Goal: Information Seeking & Learning: Learn about a topic

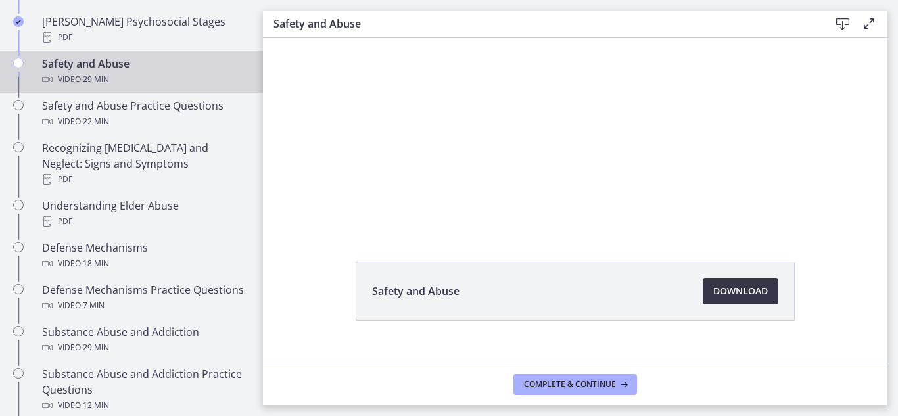
click at [741, 291] on span "Download Opens in a new window" at bounding box center [741, 291] width 55 height 16
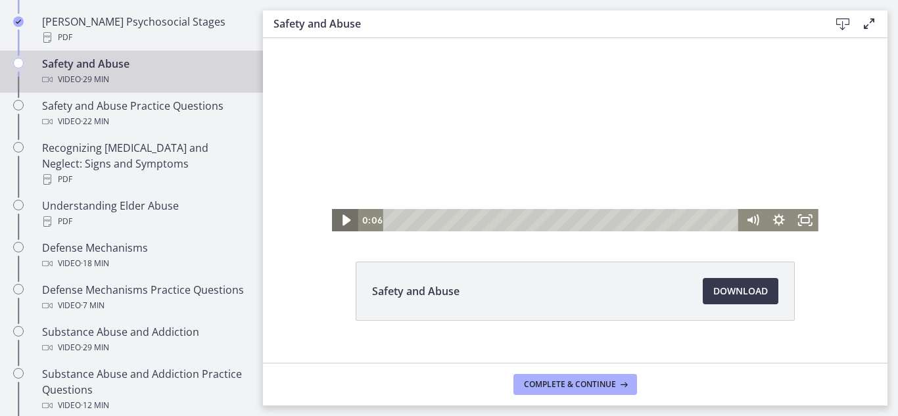
click at [335, 222] on icon "Play Video" at bounding box center [347, 220] width 32 height 27
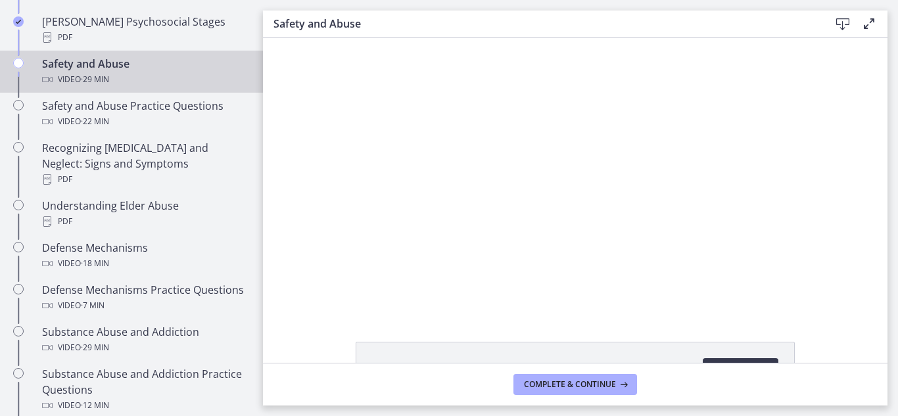
click at [836, 339] on div "Safety and Abuse Download Opens in a new window" at bounding box center [575, 200] width 625 height 325
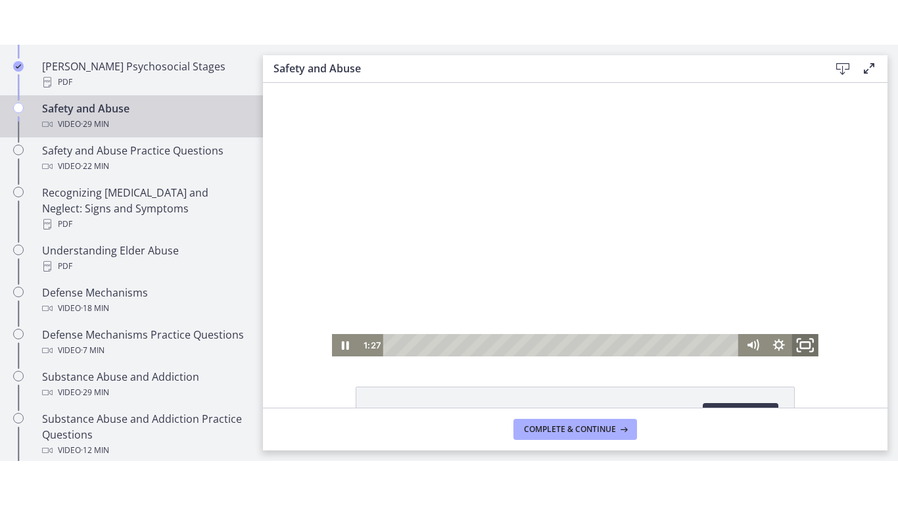
click at [797, 349] on icon "Fullscreen" at bounding box center [806, 344] width 32 height 27
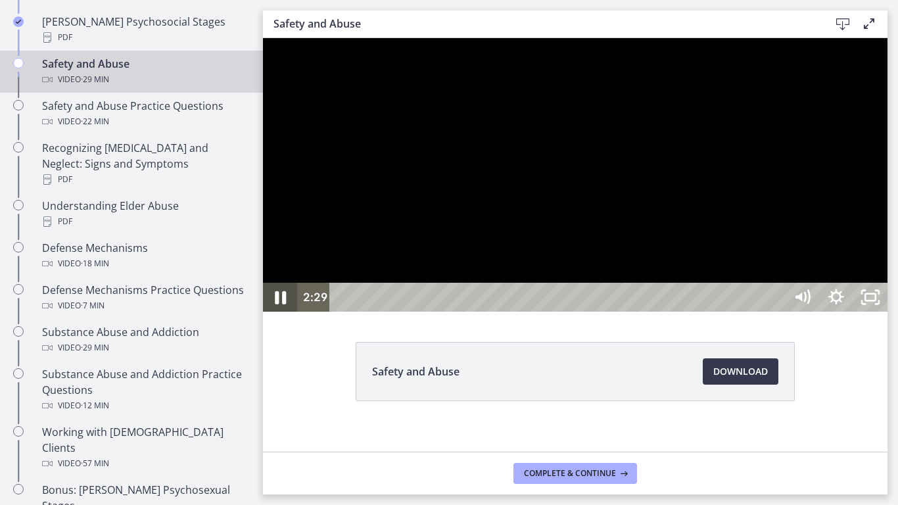
click at [287, 315] on icon "Pause" at bounding box center [280, 297] width 41 height 35
click at [287, 315] on icon "Play Video" at bounding box center [281, 297] width 41 height 35
click at [287, 315] on icon "Pause" at bounding box center [280, 297] width 41 height 35
click at [275, 315] on icon "Play Video" at bounding box center [281, 297] width 41 height 35
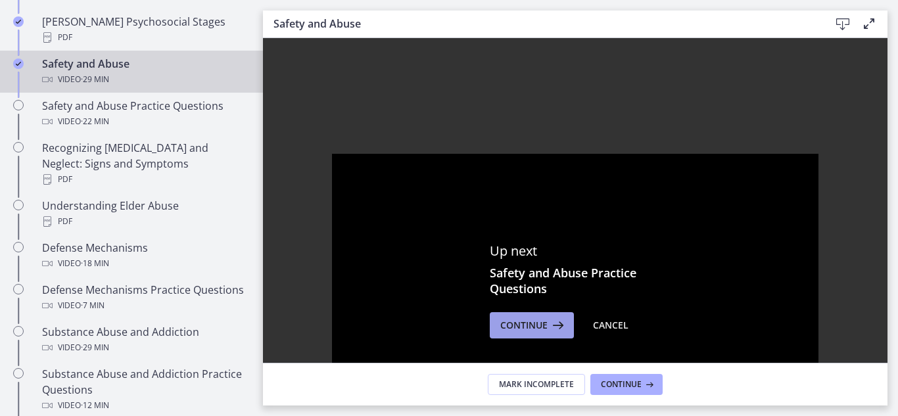
click at [526, 322] on span "Continue" at bounding box center [523, 326] width 47 height 16
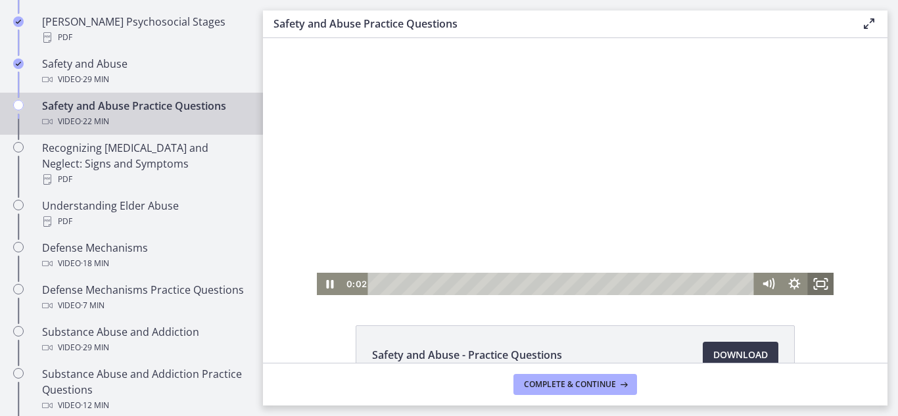
click at [815, 290] on icon "Fullscreen" at bounding box center [821, 284] width 26 height 22
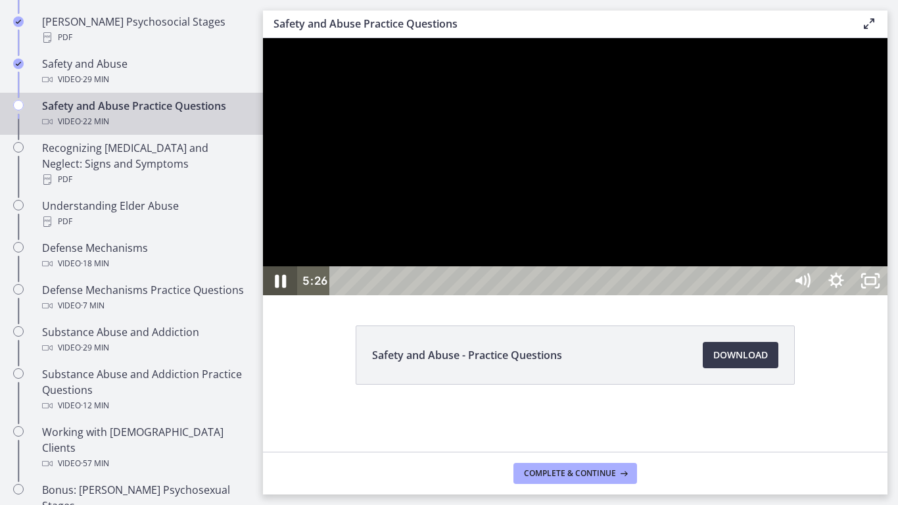
click at [289, 299] on icon "Pause" at bounding box center [280, 281] width 41 height 35
